Goal: Task Accomplishment & Management: Use online tool/utility

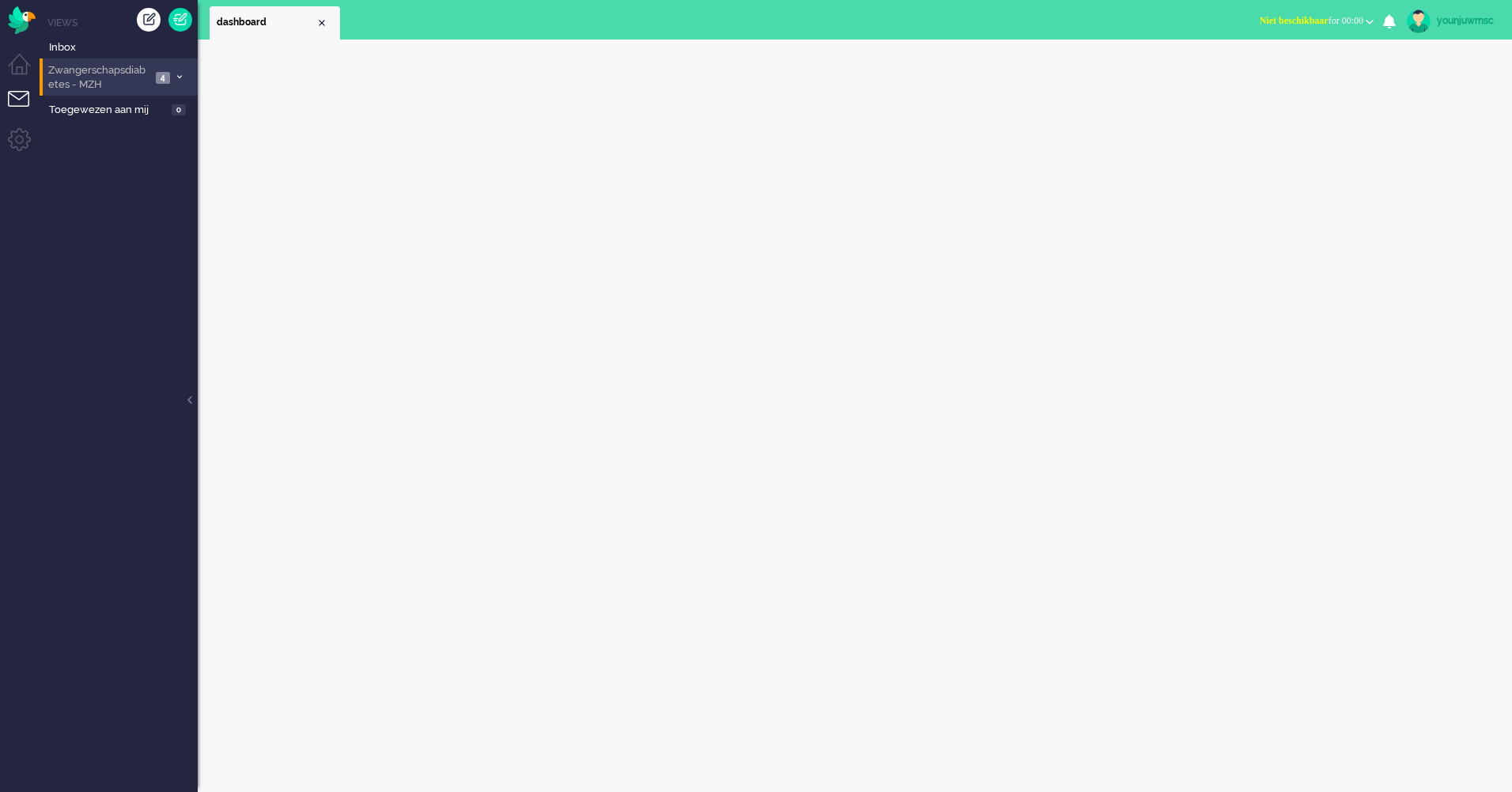
click at [129, 70] on span "Zwangerschapsdiabetes - MZH" at bounding box center [98, 78] width 105 height 29
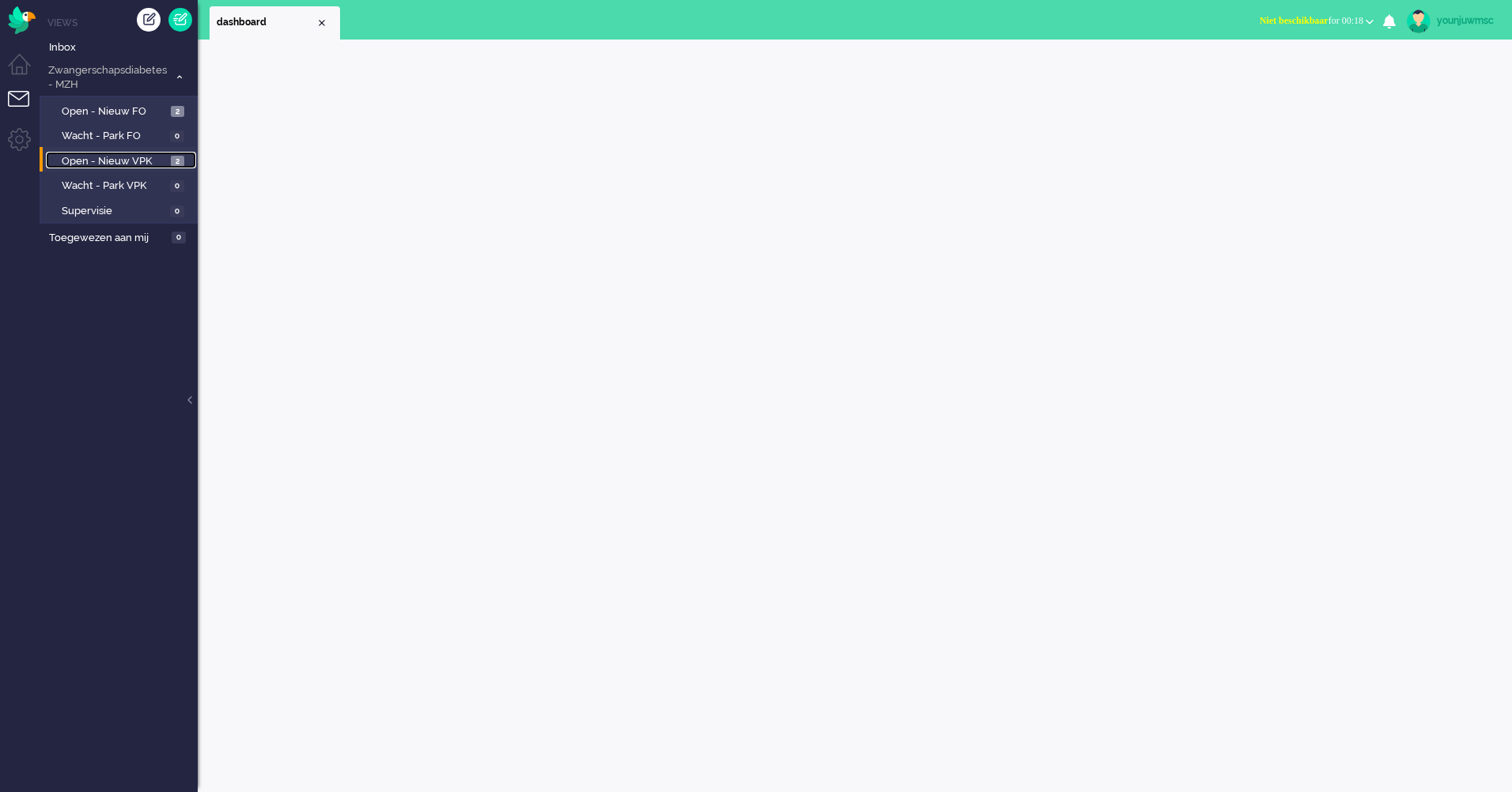
click at [133, 158] on span "Open - Nieuw VPK" at bounding box center [113, 162] width 105 height 15
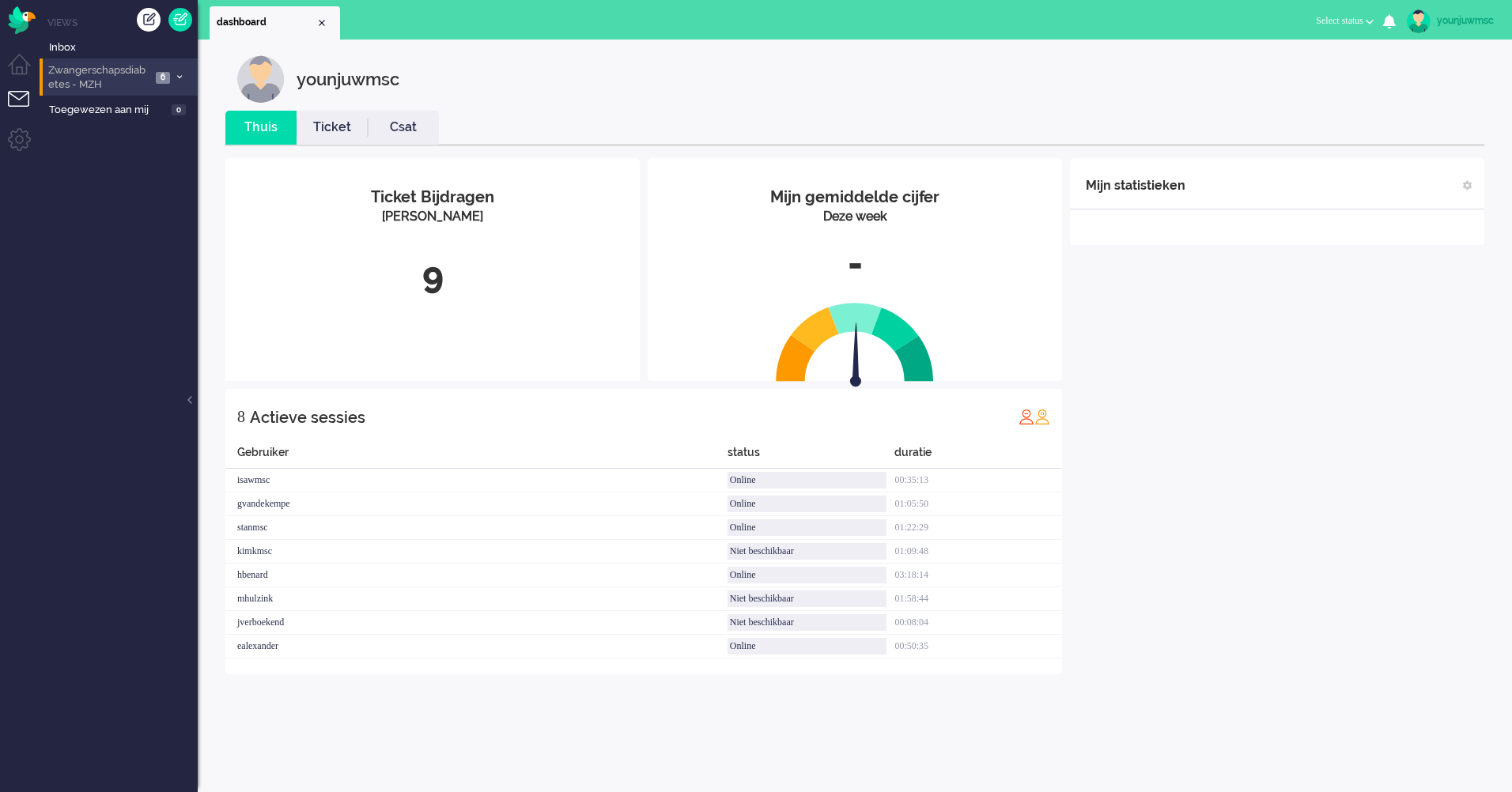
click at [112, 72] on span "Zwangerschapsdiabetes - MZH" at bounding box center [98, 78] width 105 height 29
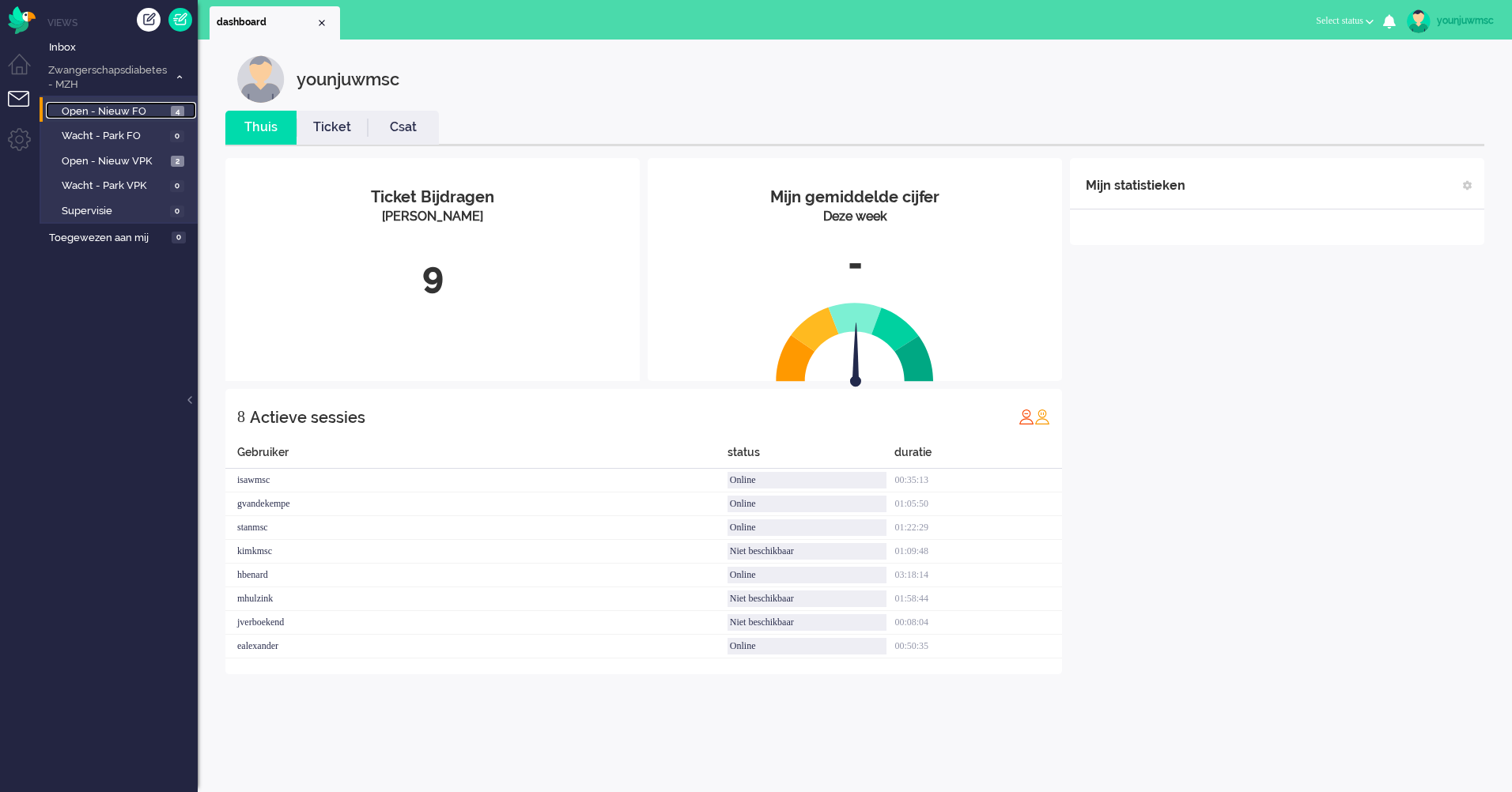
click at [119, 104] on span "Open - Nieuw FO" at bounding box center [113, 112] width 105 height 15
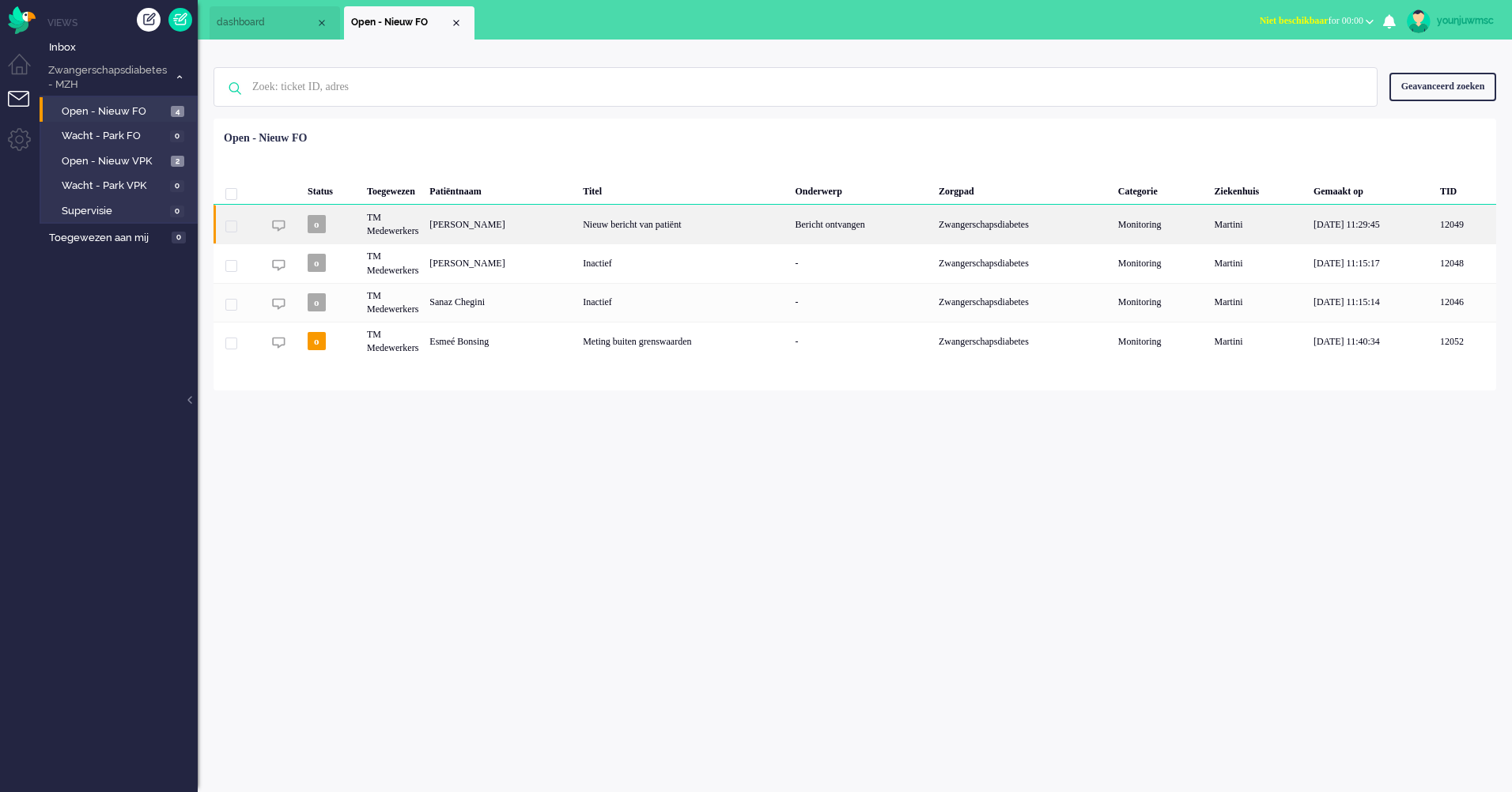
click at [614, 227] on div "Nieuw bericht van patiënt" at bounding box center [683, 223] width 212 height 38
